Goal: Manage account settings

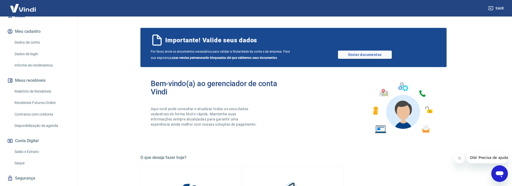
scroll to position [73, 0]
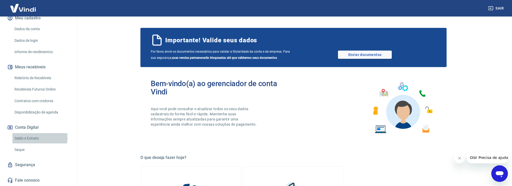
click at [23, 138] on link "Saldo e Extrato" at bounding box center [41, 138] width 59 height 11
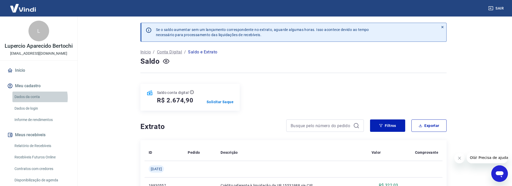
click at [36, 102] on link "Dados da conta" at bounding box center [41, 97] width 59 height 11
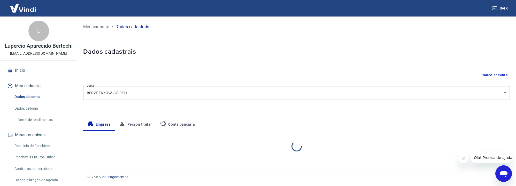
select select "SP"
select select "business"
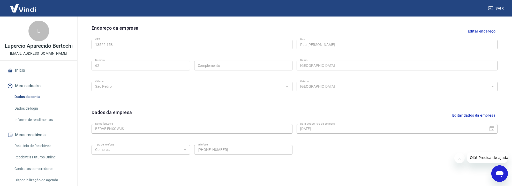
scroll to position [186, 0]
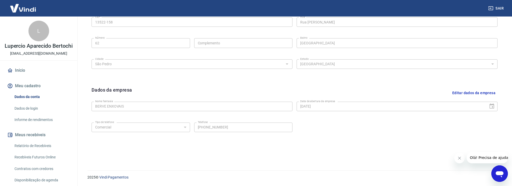
click at [499, 7] on button "Sair" at bounding box center [496, 9] width 19 height 10
